Goal: Information Seeking & Learning: Find specific page/section

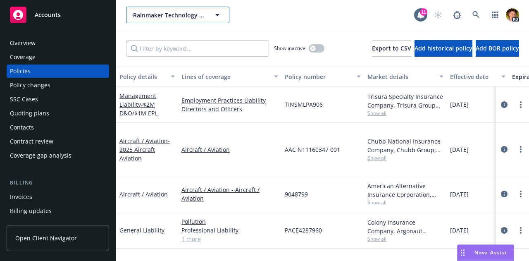
click at [150, 14] on span "Rainmaker Technology Corporation" at bounding box center [168, 15] width 71 height 9
type input "a"
type input "flying clubs"
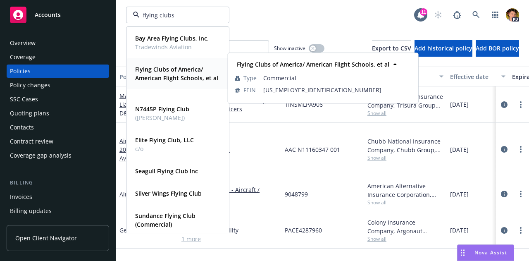
click at [174, 79] on strong "Flying Clubs of America/ American Flight Schools, et al" at bounding box center [176, 73] width 83 height 17
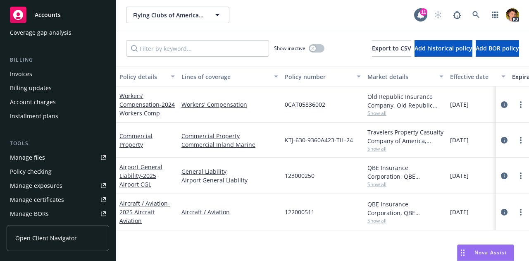
scroll to position [123, 0]
click at [36, 159] on div "Manage files" at bounding box center [27, 156] width 35 height 13
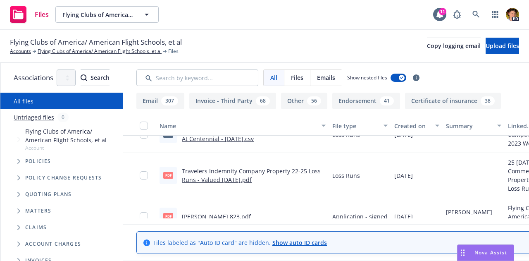
scroll to position [242, 0]
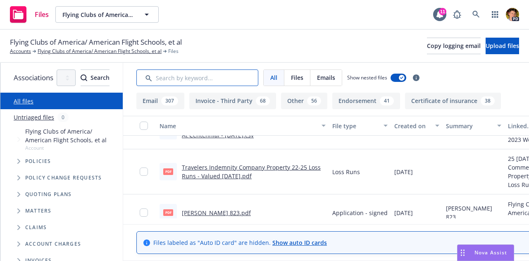
click at [250, 79] on input "Search by keyword..." at bounding box center [197, 77] width 122 height 17
type input "loss"
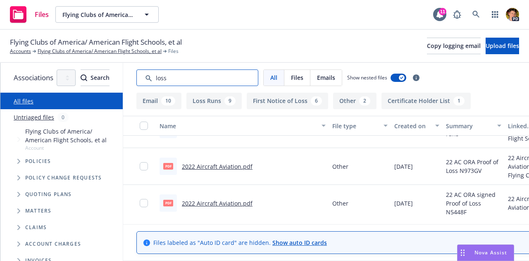
scroll to position [607, 0]
click at [252, 166] on link "2022 Aircraft Aviation.pdf" at bounding box center [217, 166] width 71 height 8
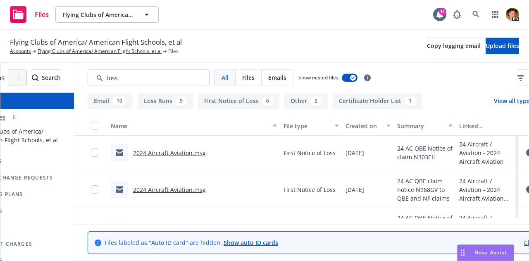
scroll to position [875, 0]
click at [206, 186] on link "2024 Aircraft Aviation.msg" at bounding box center [169, 189] width 73 height 8
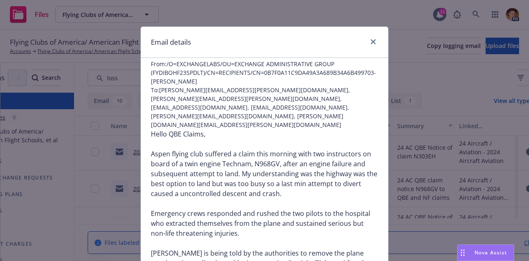
scroll to position [0, 0]
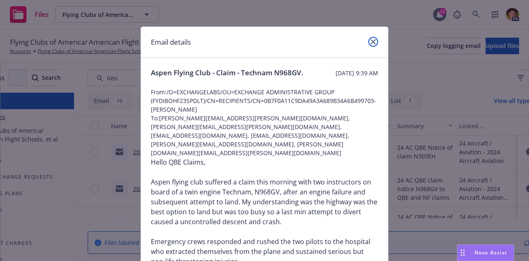
click at [371, 40] on icon "close" at bounding box center [373, 41] width 5 height 5
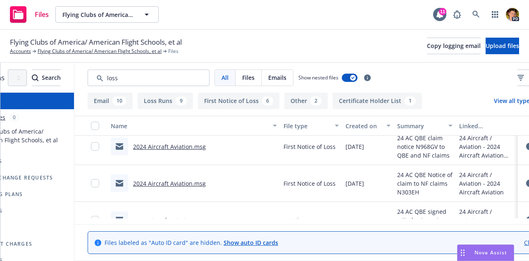
scroll to position [918, 0]
